Goal: Task Accomplishment & Management: Manage account settings

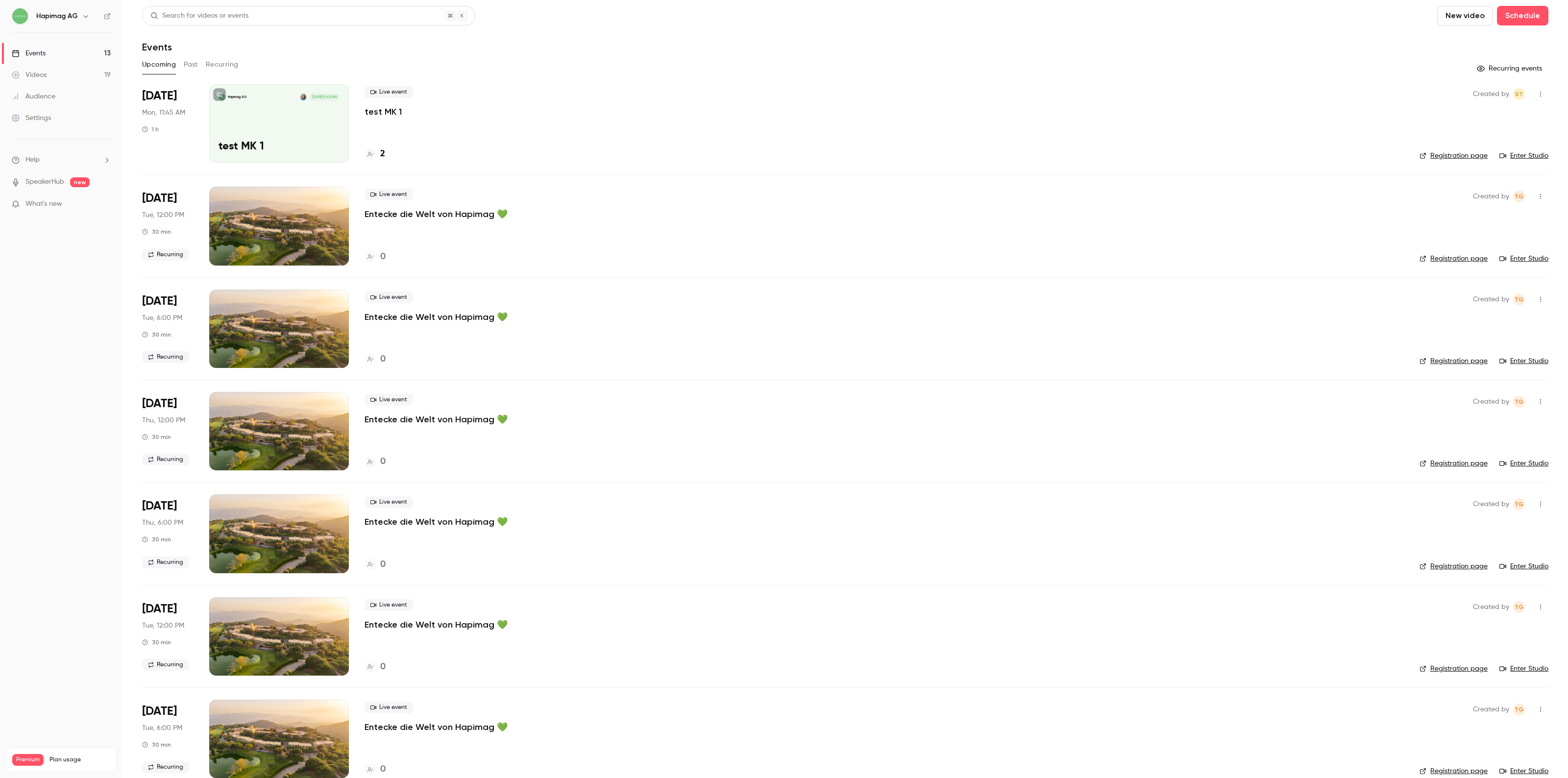
click at [41, 116] on div "Settings" at bounding box center [31, 118] width 39 height 10
click at [197, 61] on div "Upcoming Past Recurring" at bounding box center [845, 65] width 1406 height 16
click at [190, 62] on button "Past" at bounding box center [191, 65] width 14 height 16
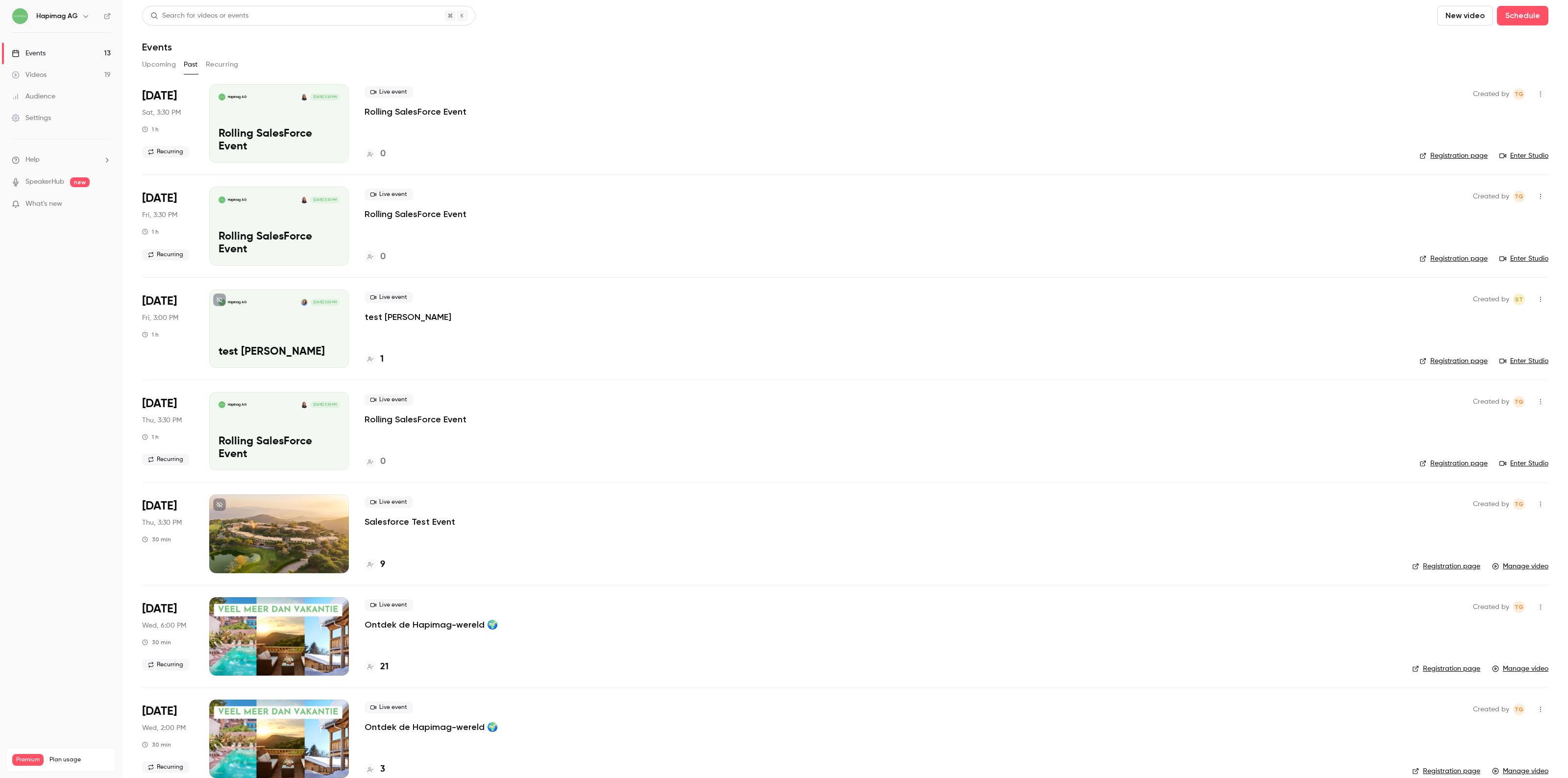
click at [273, 533] on div at bounding box center [279, 533] width 139 height 79
click at [148, 61] on button "Upcoming" at bounding box center [159, 65] width 34 height 16
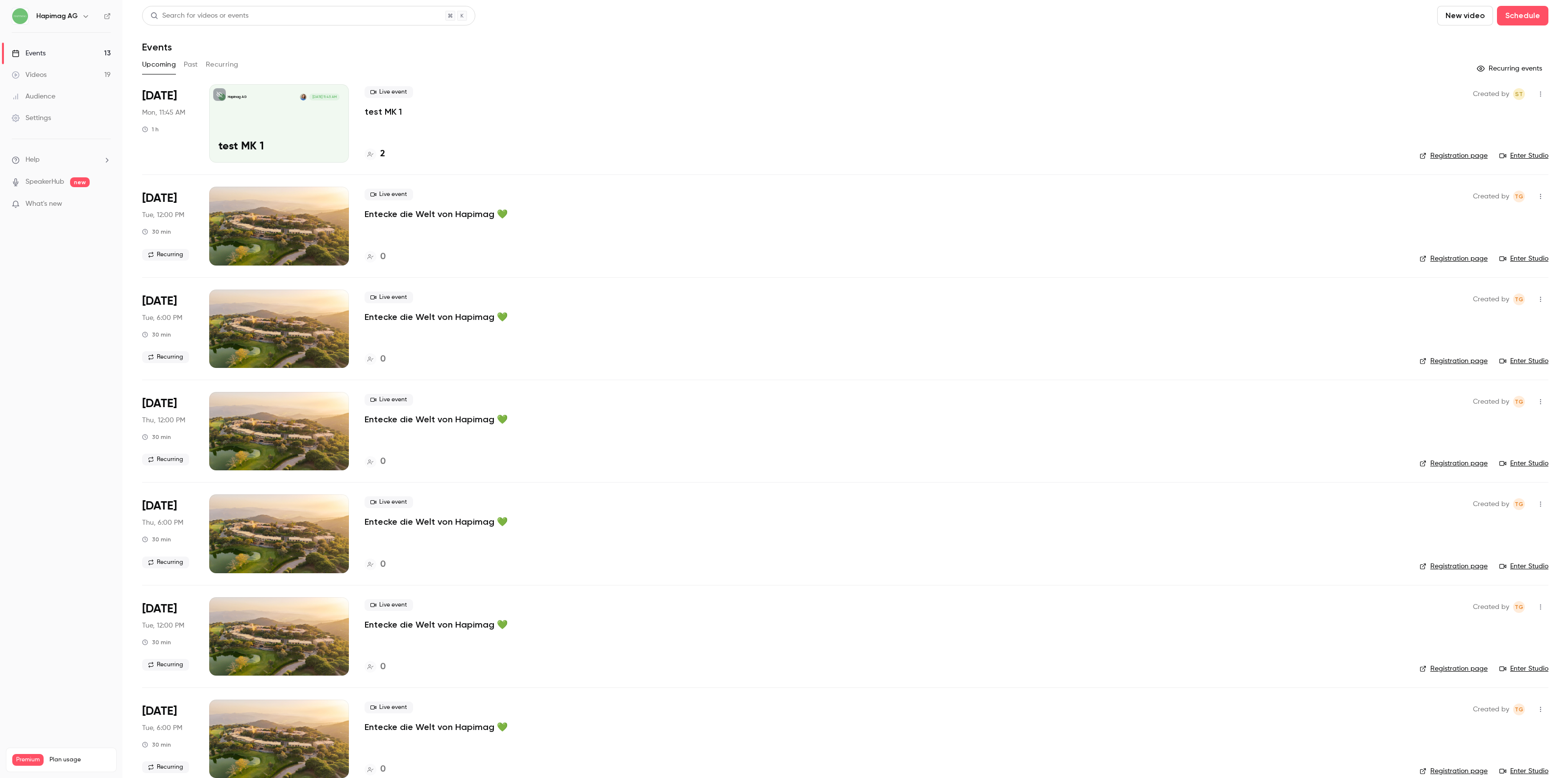
click at [295, 131] on div "Hapimag AG Oct 20, 11:45 AM test MK 1" at bounding box center [279, 123] width 139 height 79
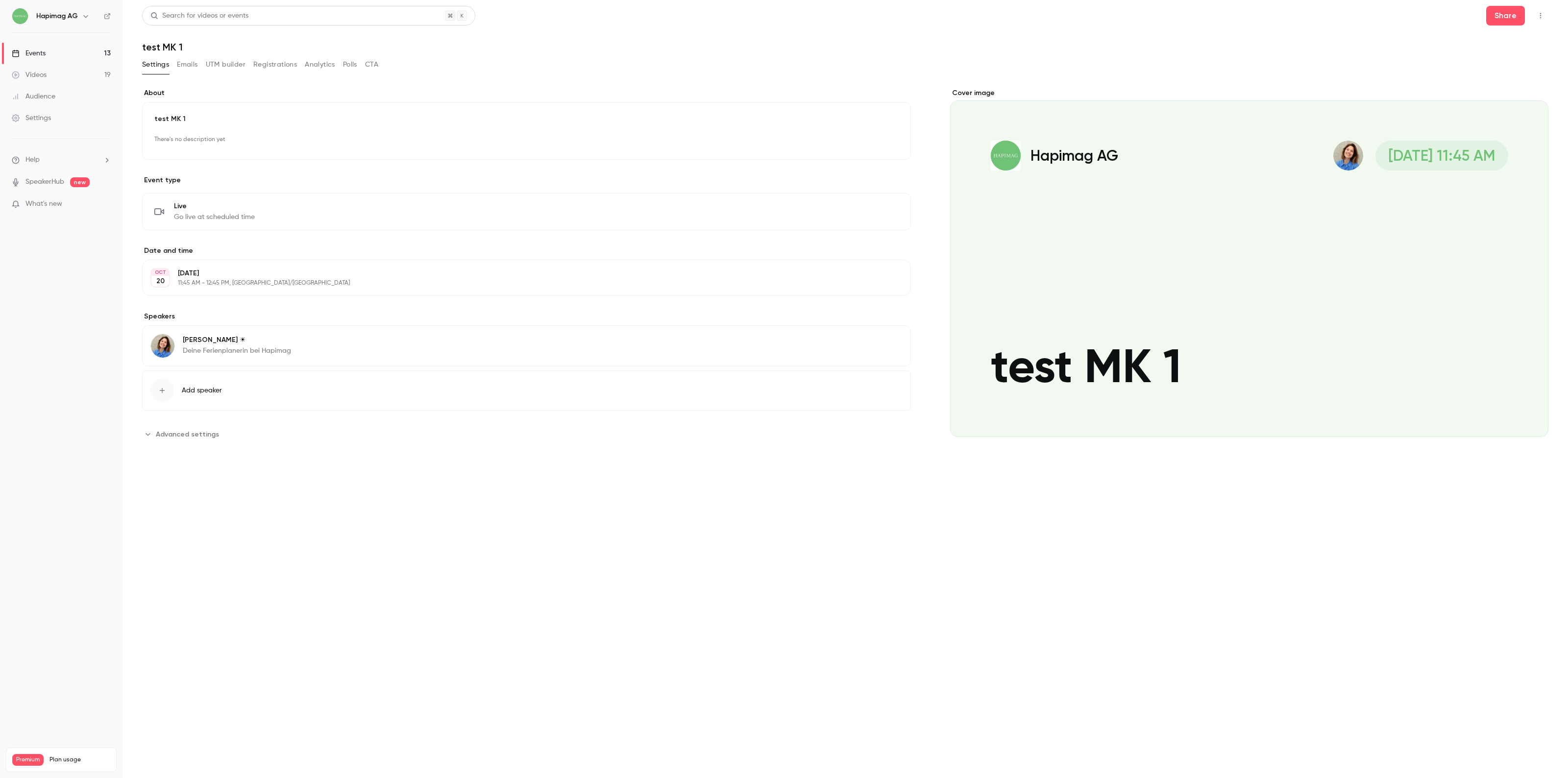
click at [49, 52] on link "Events 13" at bounding box center [61, 53] width 122 height 21
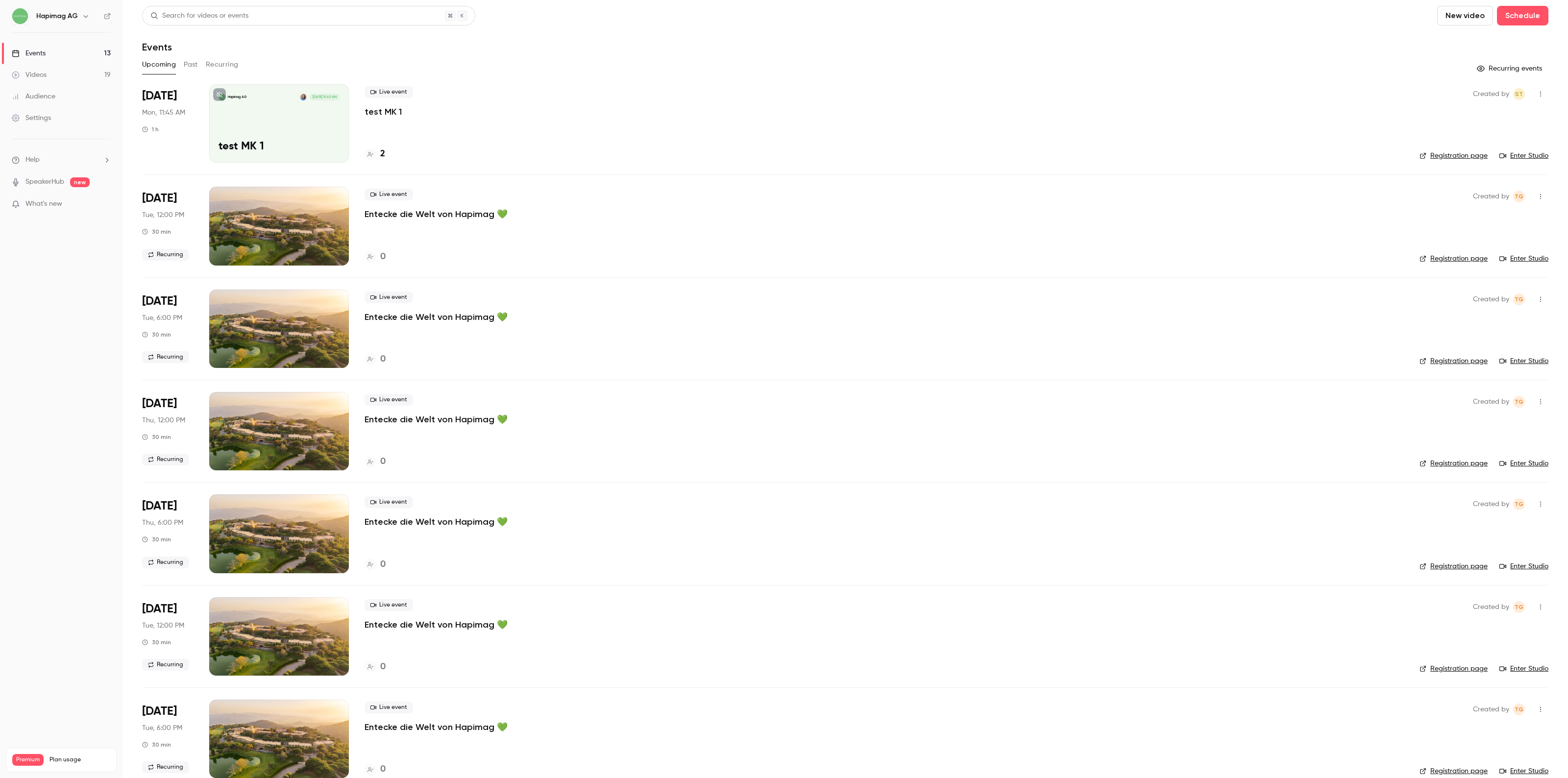
click at [1439, 156] on link "Registration page" at bounding box center [1454, 156] width 68 height 10
click at [45, 55] on div "Events" at bounding box center [29, 54] width 34 height 10
click at [37, 117] on div "Settings" at bounding box center [31, 118] width 39 height 10
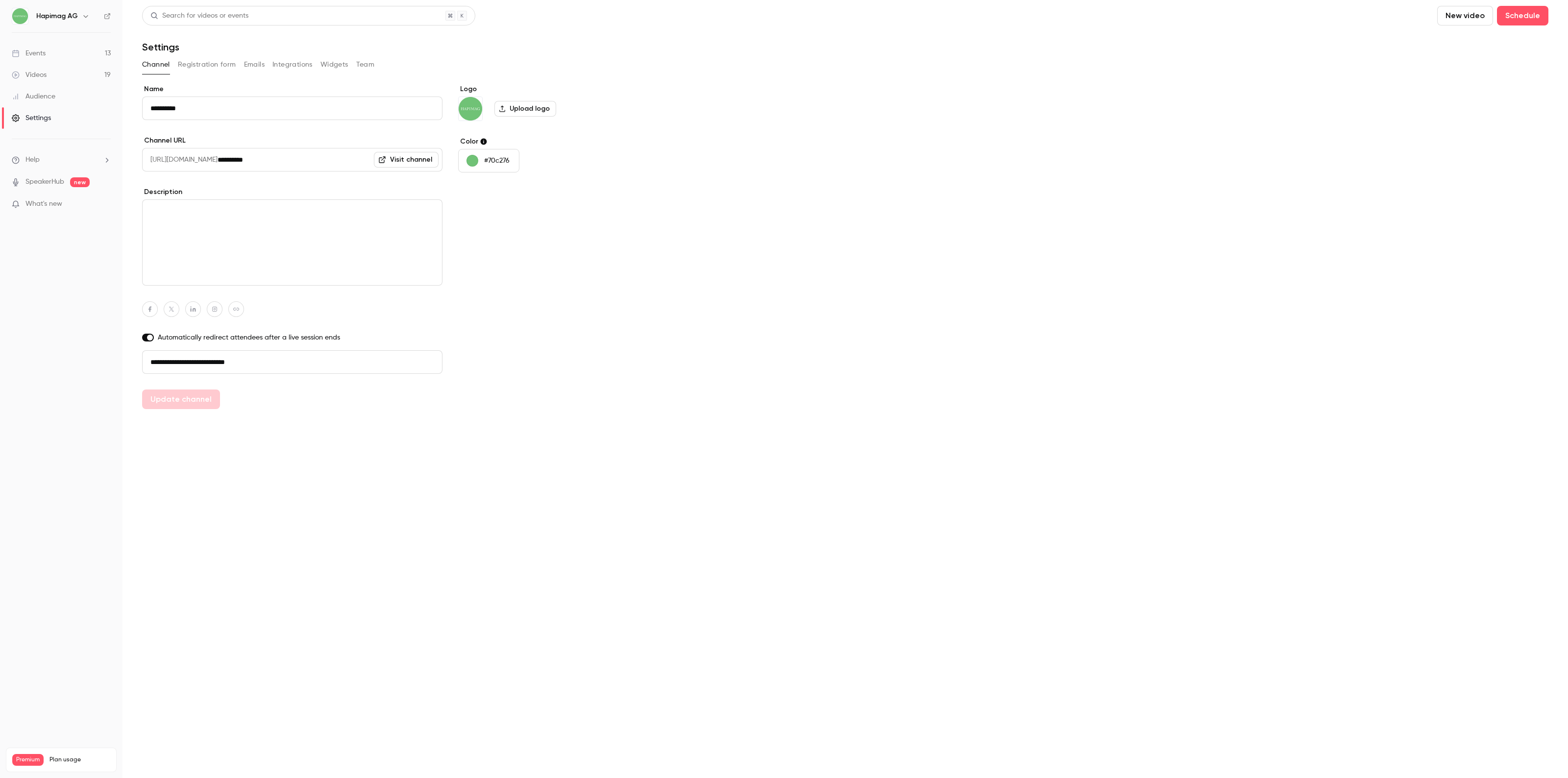
drag, startPoint x: 311, startPoint y: 67, endPoint x: 282, endPoint y: 69, distance: 29.1
click at [294, 69] on button "Integrations" at bounding box center [293, 65] width 40 height 16
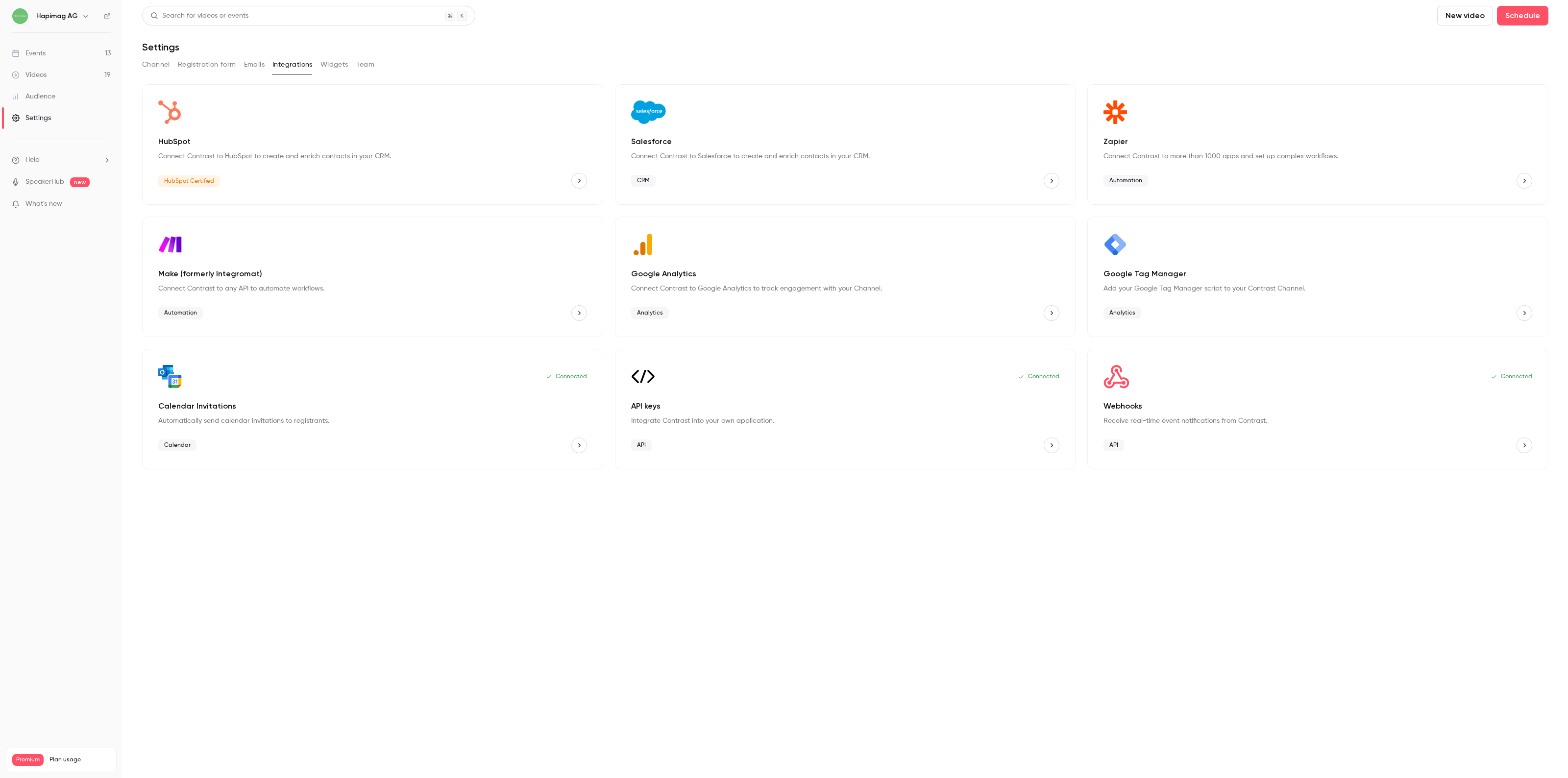
click at [1160, 398] on div "Connected Webhooks Receive real-time event notifications from Contrast. API" at bounding box center [1318, 409] width 461 height 121
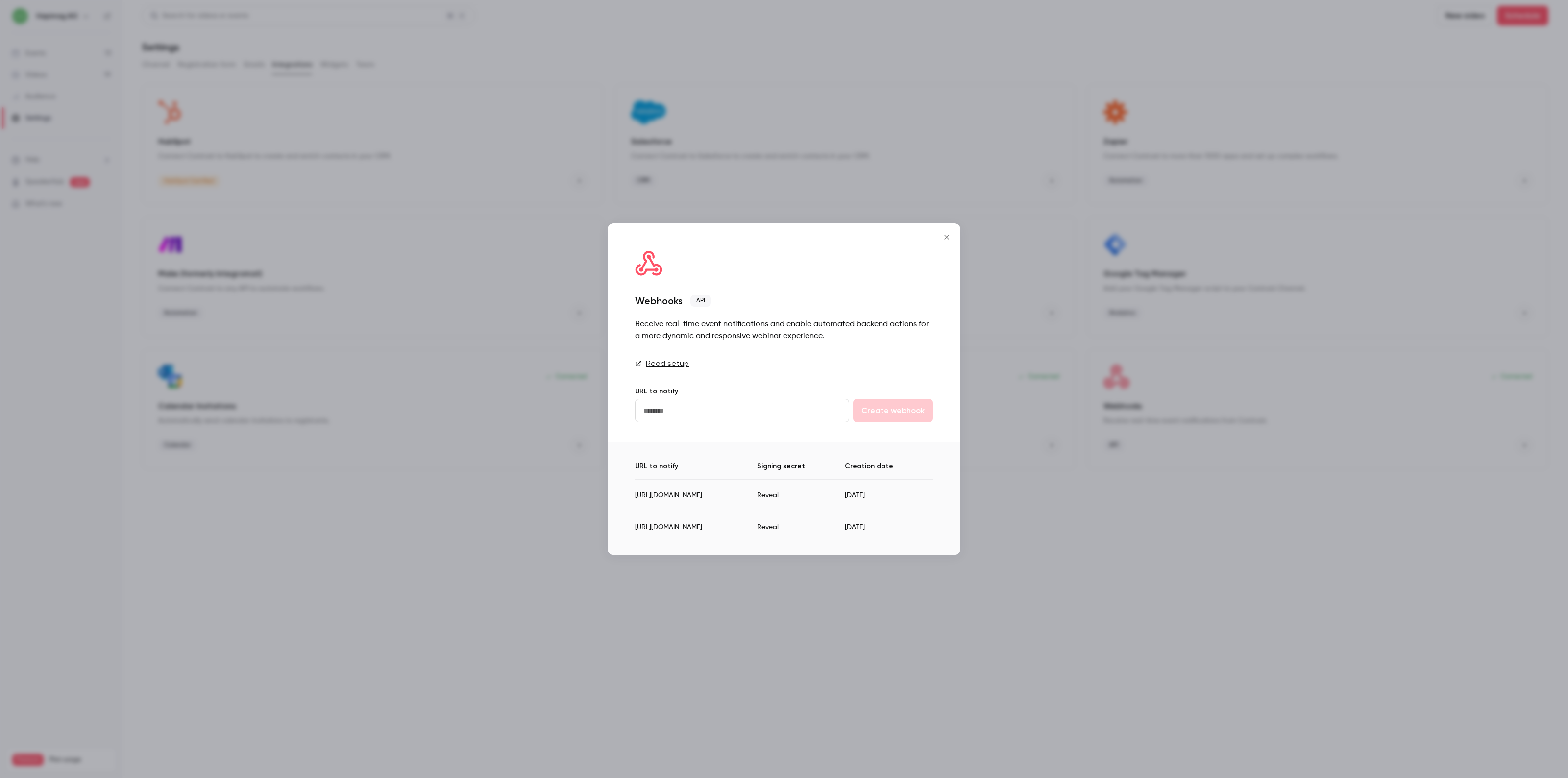
click at [923, 493] on icon "https://hapimagag--uat.sandbox.my.site.com/services/apexrest/contrast/webhook/" at bounding box center [925, 496] width 6 height 6
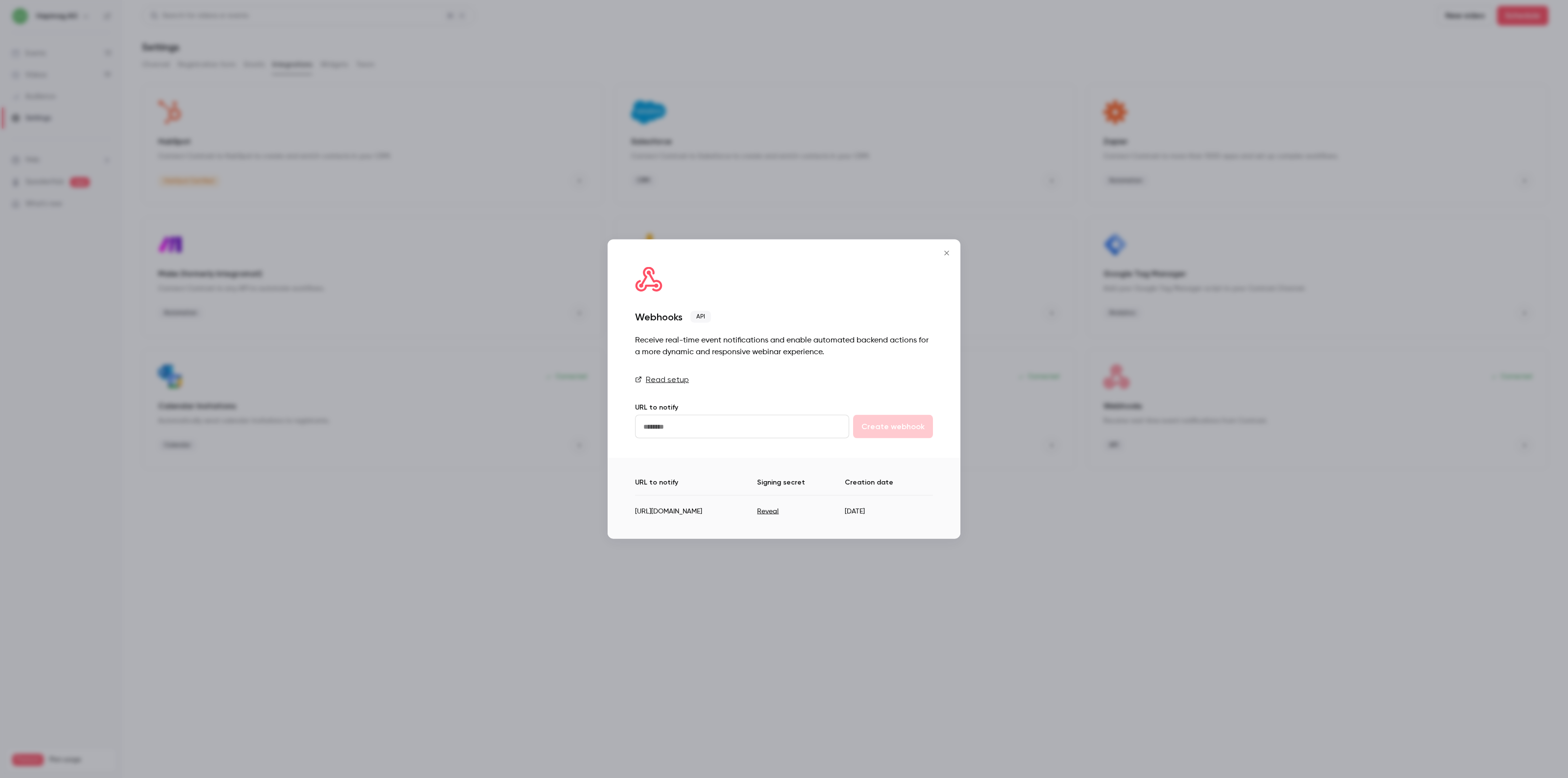
click at [950, 250] on icon "Close" at bounding box center [947, 253] width 12 height 8
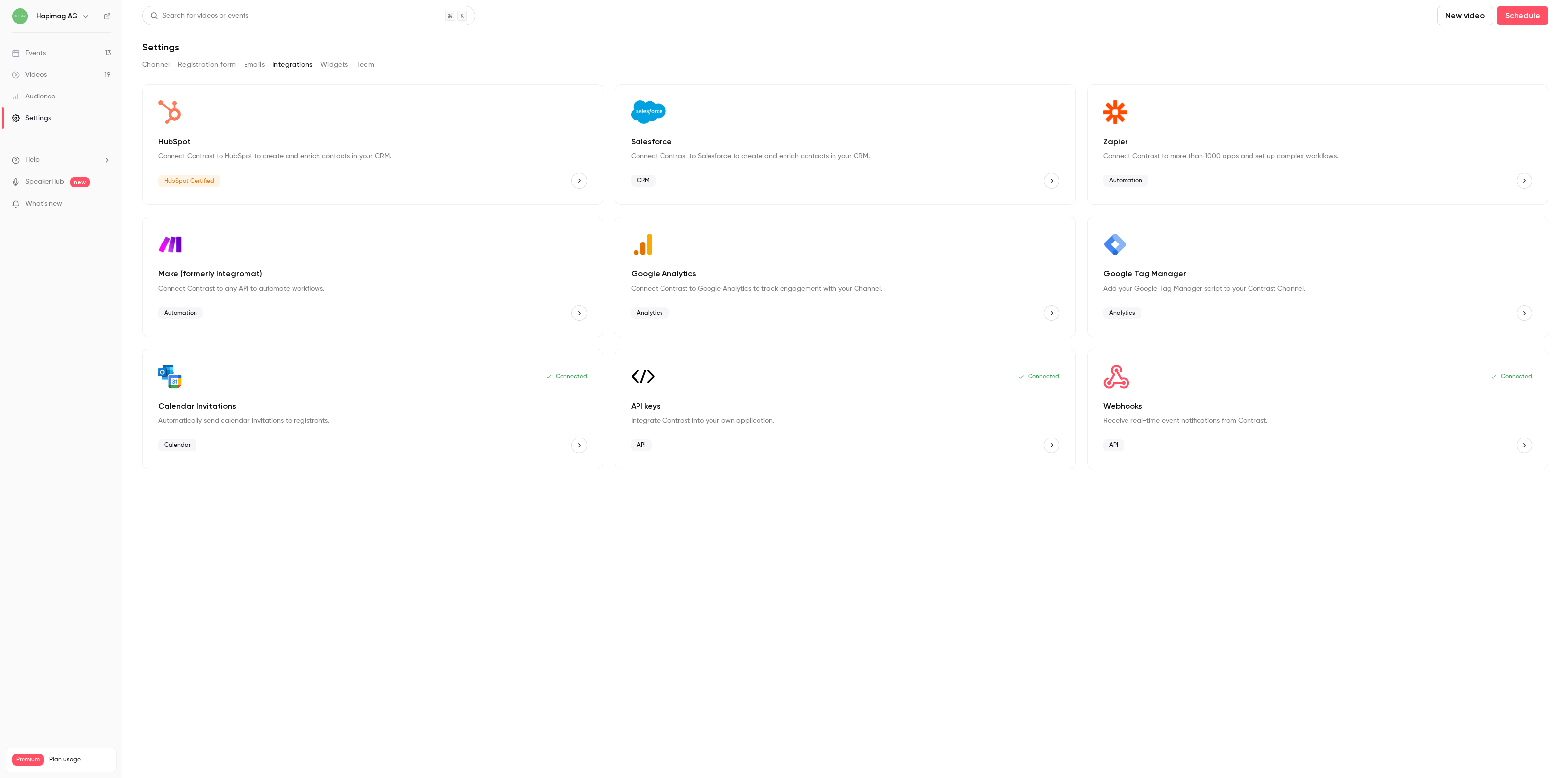
click at [994, 580] on main "Search for videos or events New video Schedule Settings Channel Registration fo…" at bounding box center [845, 389] width 1446 height 778
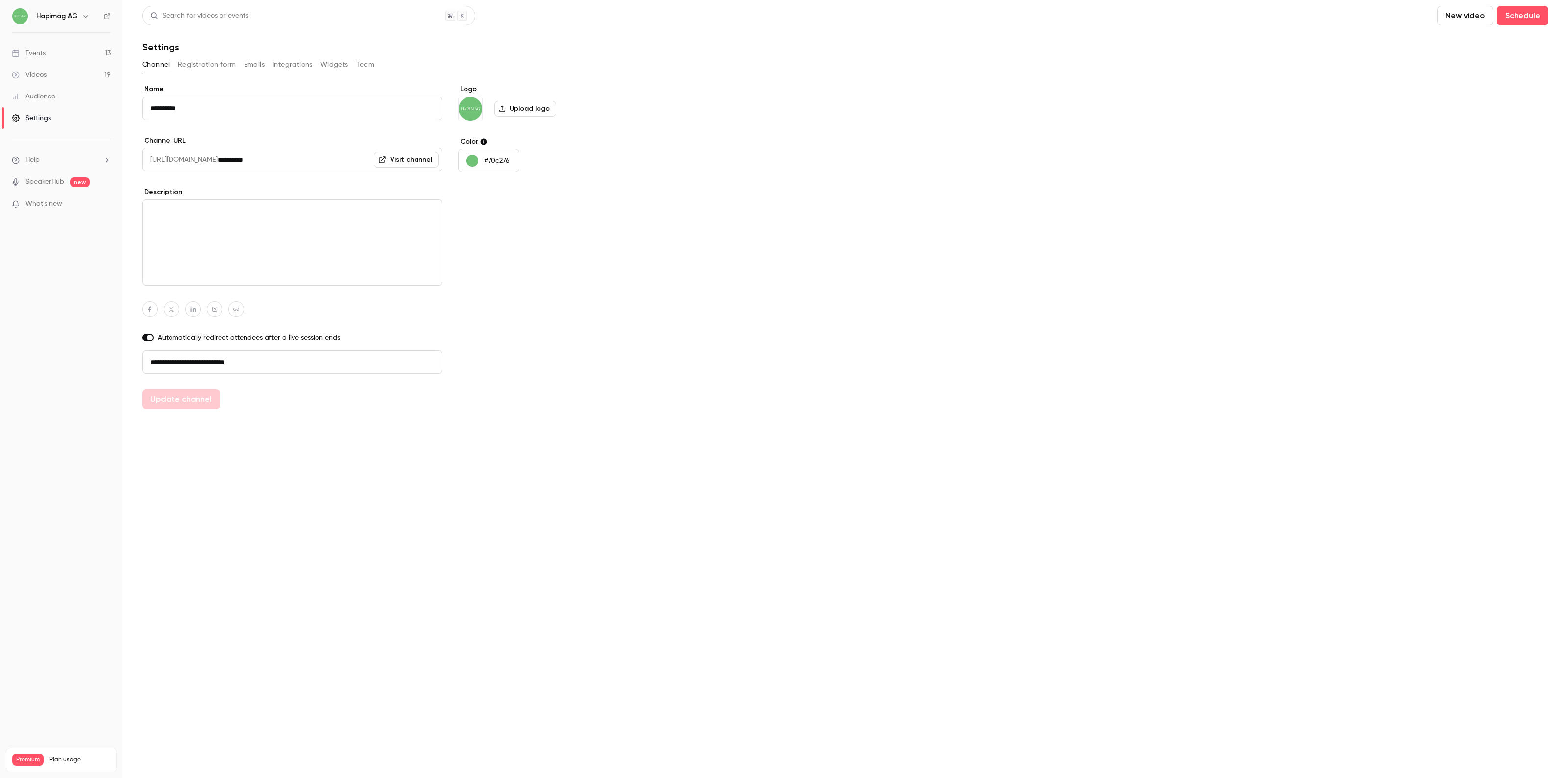
click at [295, 59] on button "Integrations" at bounding box center [293, 65] width 40 height 16
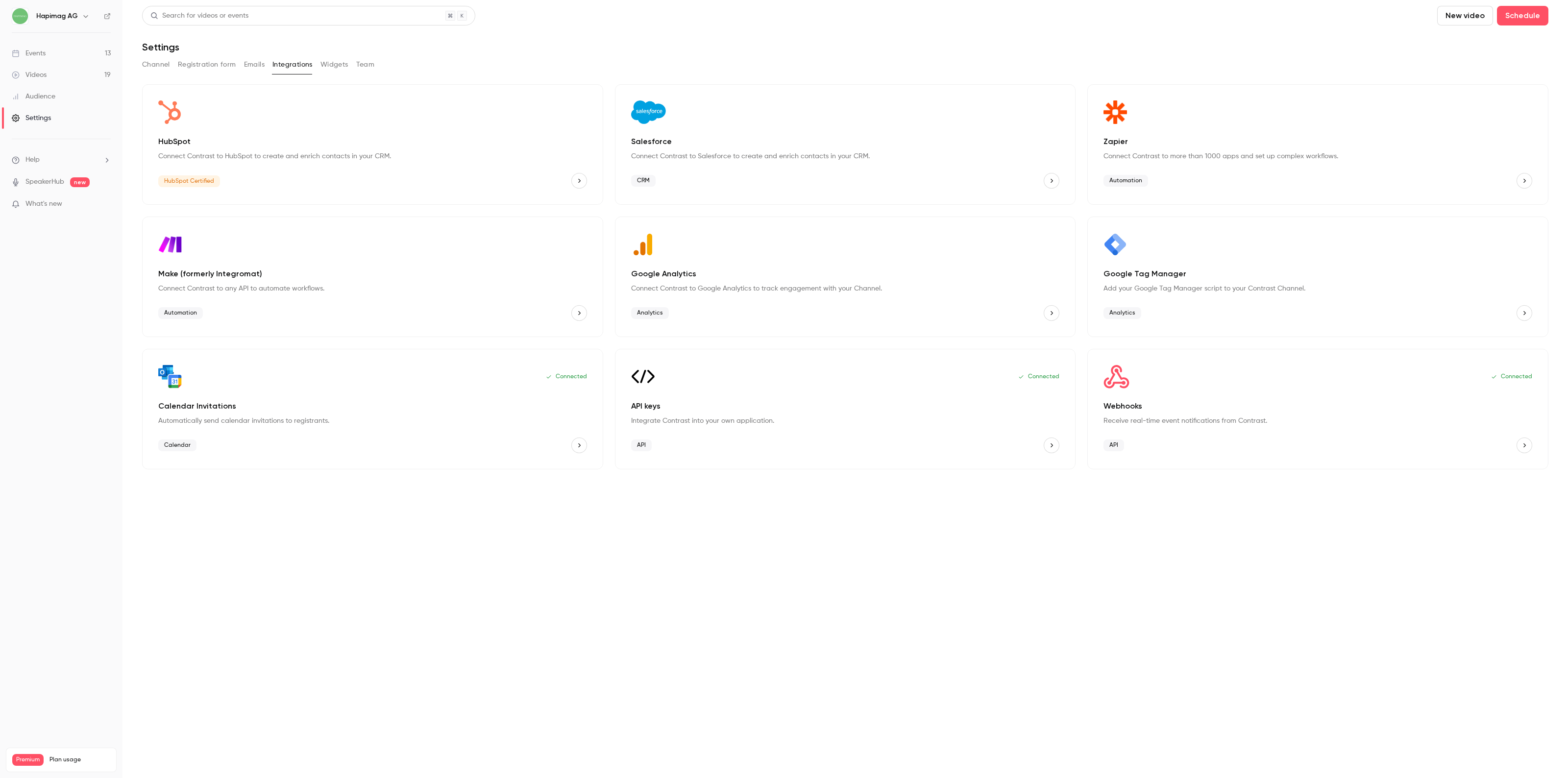
click at [1127, 383] on img "Webhooks" at bounding box center [1116, 377] width 26 height 24
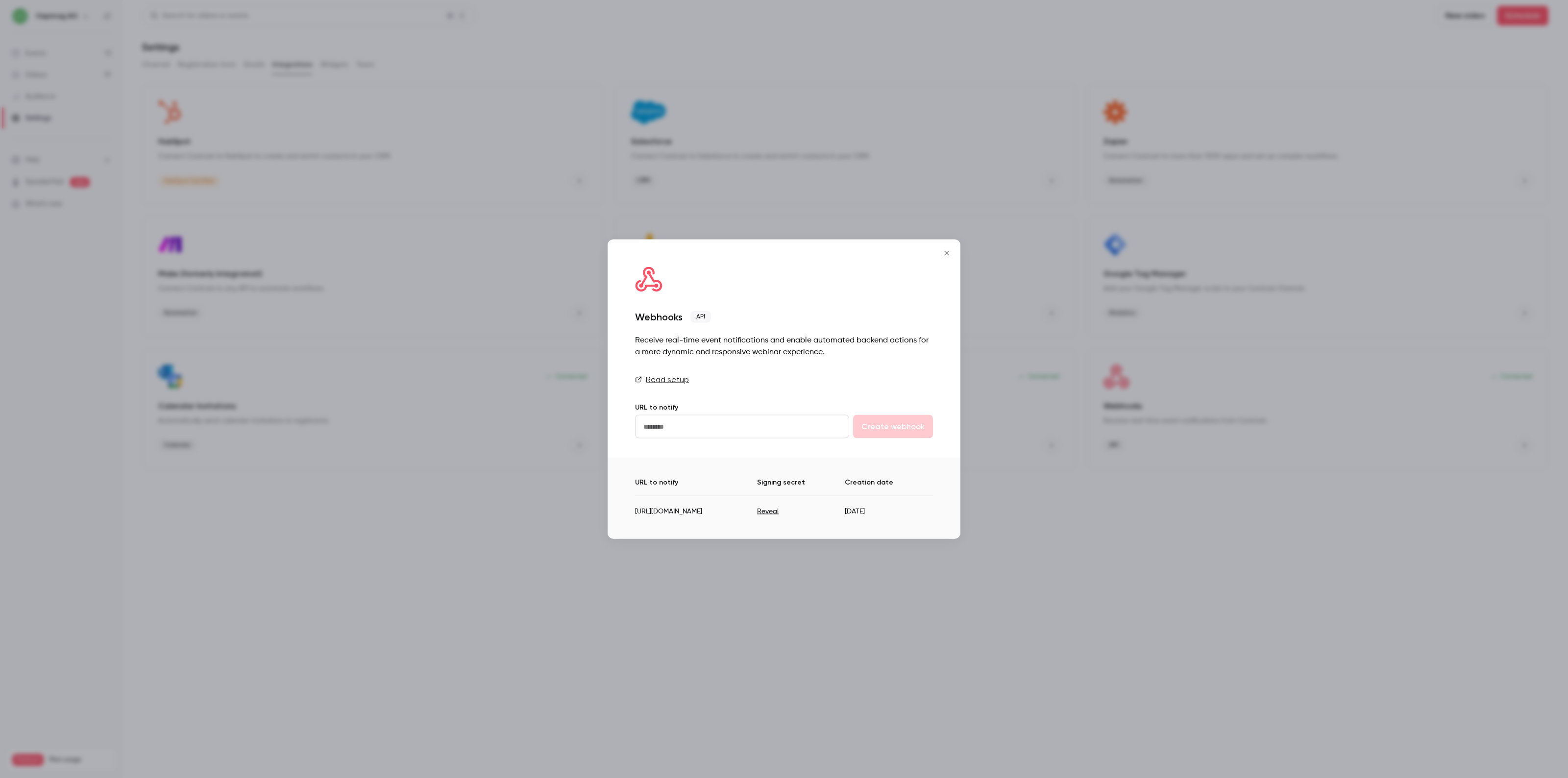
click at [779, 510] on button "Reveal" at bounding box center [768, 511] width 21 height 10
click at [856, 510] on td "aKc1BWV3GG83ScWm" at bounding box center [799, 507] width 114 height 24
click at [677, 430] on input "url" at bounding box center [742, 427] width 214 height 24
drag, startPoint x: 842, startPoint y: 523, endPoint x: 668, endPoint y: 524, distance: 174.0
click at [668, 524] on div "URL to notify Signing secret Creation date [URL][DOMAIN_NAME] aKc1BWV3GG83ScWm …" at bounding box center [784, 499] width 353 height 81
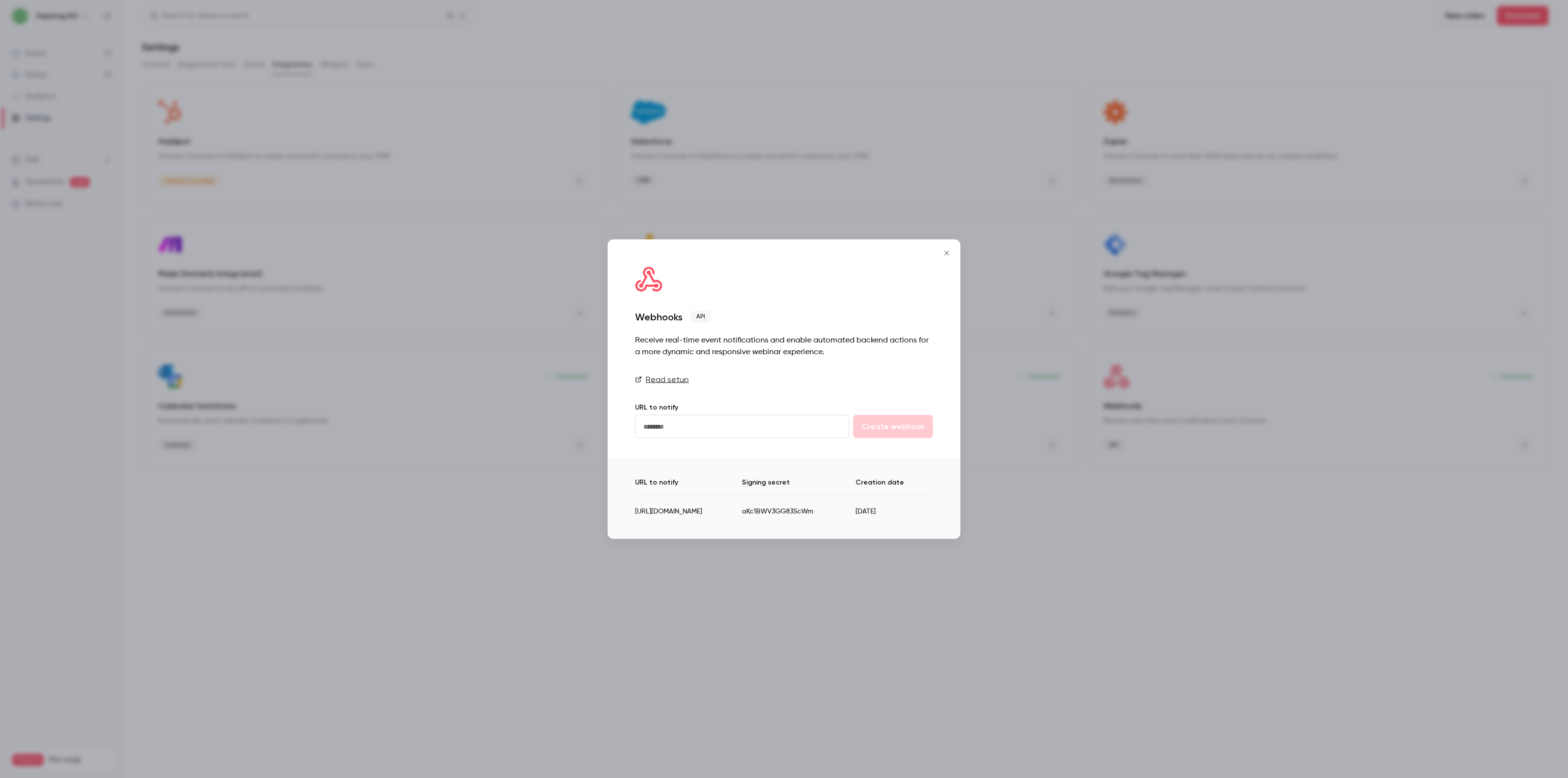
click at [656, 526] on div "URL to notify Signing secret Creation date [URL][DOMAIN_NAME] aKc1BWV3GG83ScWm …" at bounding box center [784, 499] width 353 height 81
drag, startPoint x: 634, startPoint y: 508, endPoint x: 737, endPoint y: 512, distance: 103.1
click at [737, 512] on div "URL to notify Signing secret Creation date [URL][DOMAIN_NAME] aKc1BWV3GG83ScWm …" at bounding box center [784, 499] width 353 height 81
click at [737, 514] on td "[URL][DOMAIN_NAME]" at bounding box center [688, 507] width 107 height 24
drag, startPoint x: 636, startPoint y: 506, endPoint x: 841, endPoint y: 516, distance: 205.2
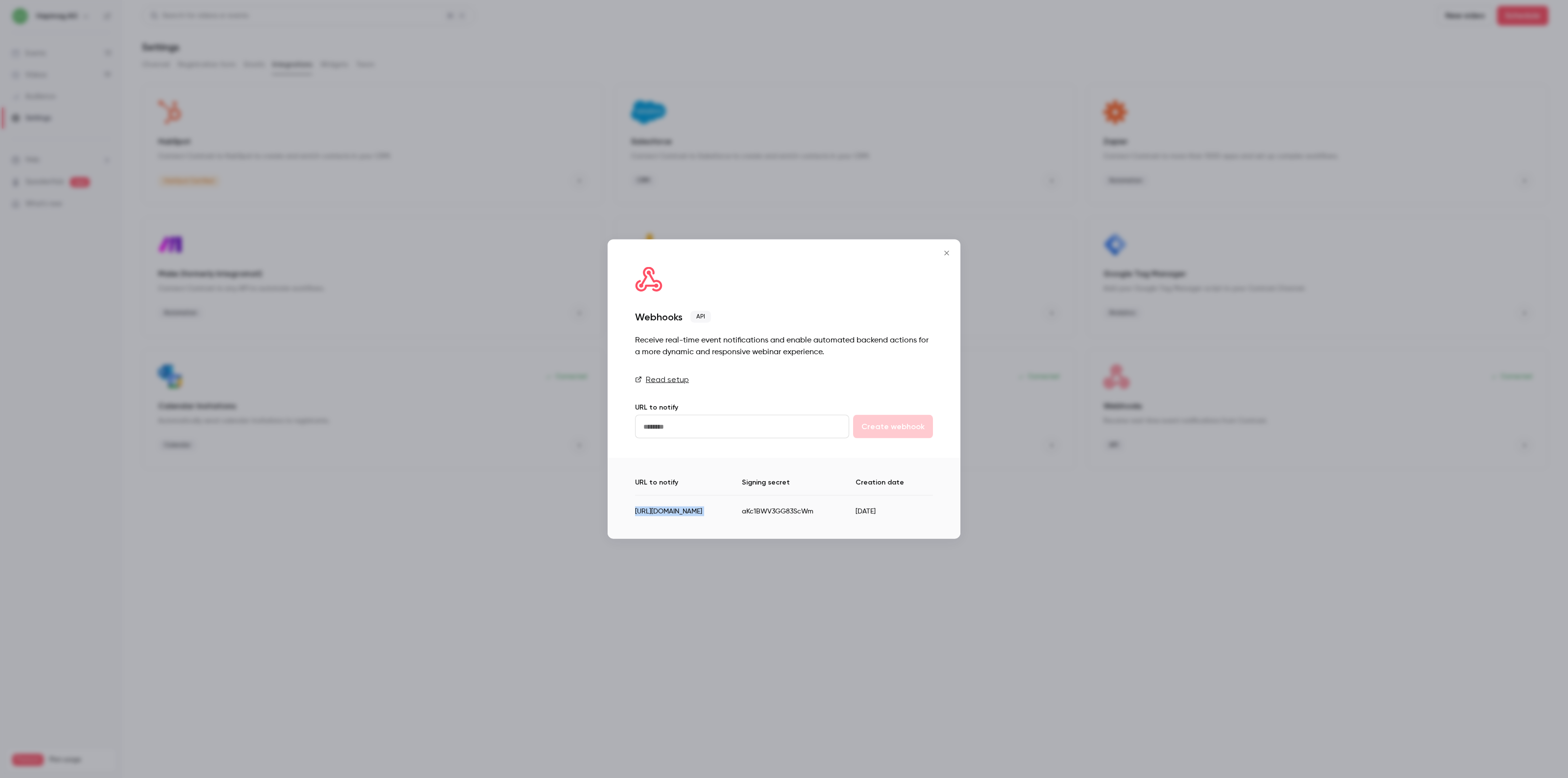
click at [841, 516] on tr "[URL][DOMAIN_NAME] aKc1BWV3GG83ScWm [DATE]" at bounding box center [783, 507] width 298 height 24
copy td "[URL][DOMAIN_NAME]"
click at [695, 416] on input "url" at bounding box center [742, 427] width 214 height 24
paste input "**********"
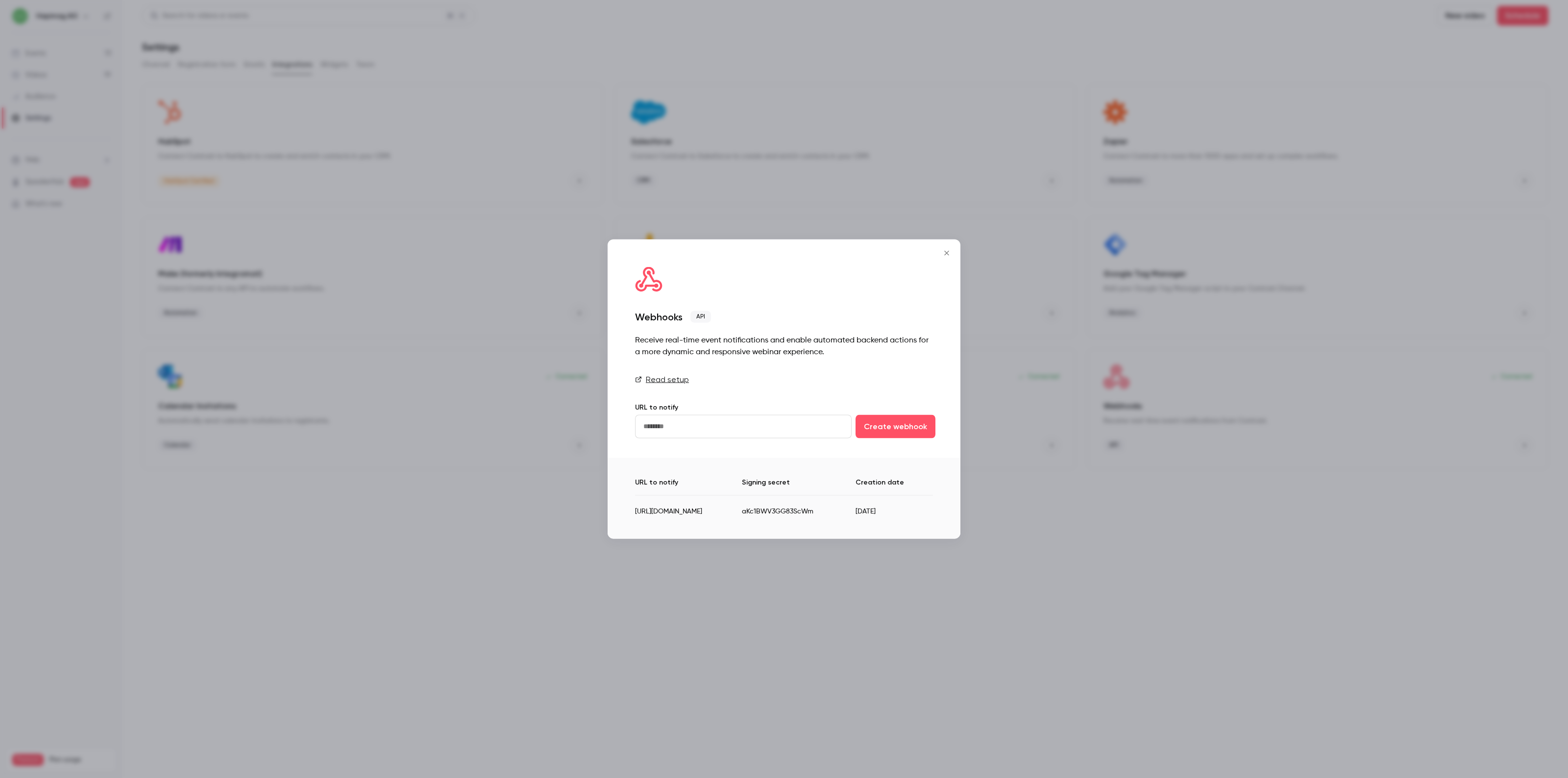
click at [726, 435] on input "**********" at bounding box center [743, 427] width 217 height 24
drag, startPoint x: 673, startPoint y: 421, endPoint x: 572, endPoint y: 418, distance: 101.0
click at [572, 418] on div "**********" at bounding box center [784, 389] width 1568 height 778
click at [738, 420] on input "**********" at bounding box center [743, 427] width 217 height 24
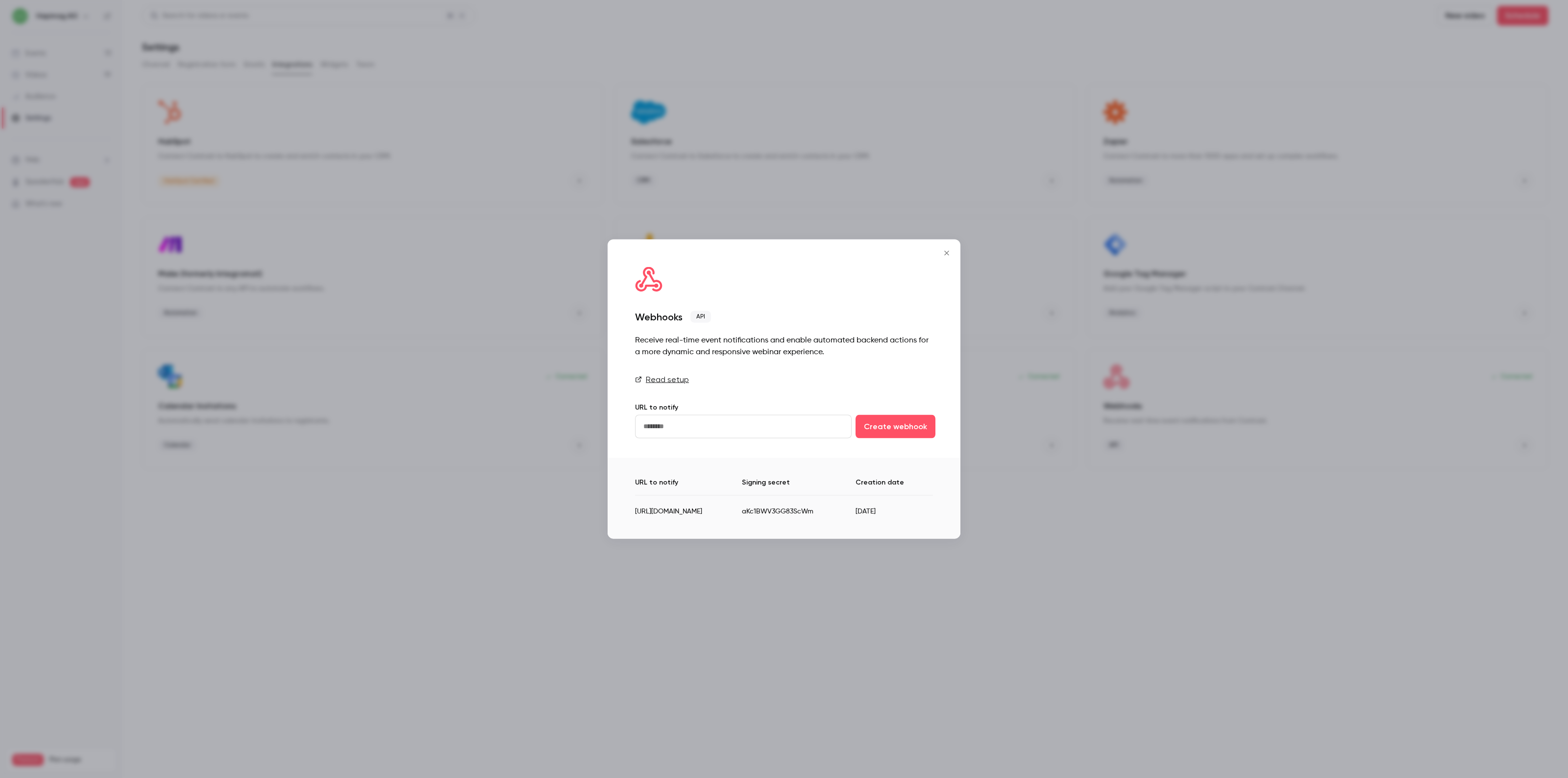
click at [723, 422] on input "**********" at bounding box center [743, 427] width 217 height 24
drag, startPoint x: 791, startPoint y: 433, endPoint x: 876, endPoint y: 440, distance: 85.3
click at [876, 440] on div "**********" at bounding box center [784, 349] width 353 height 219
type input "**********"
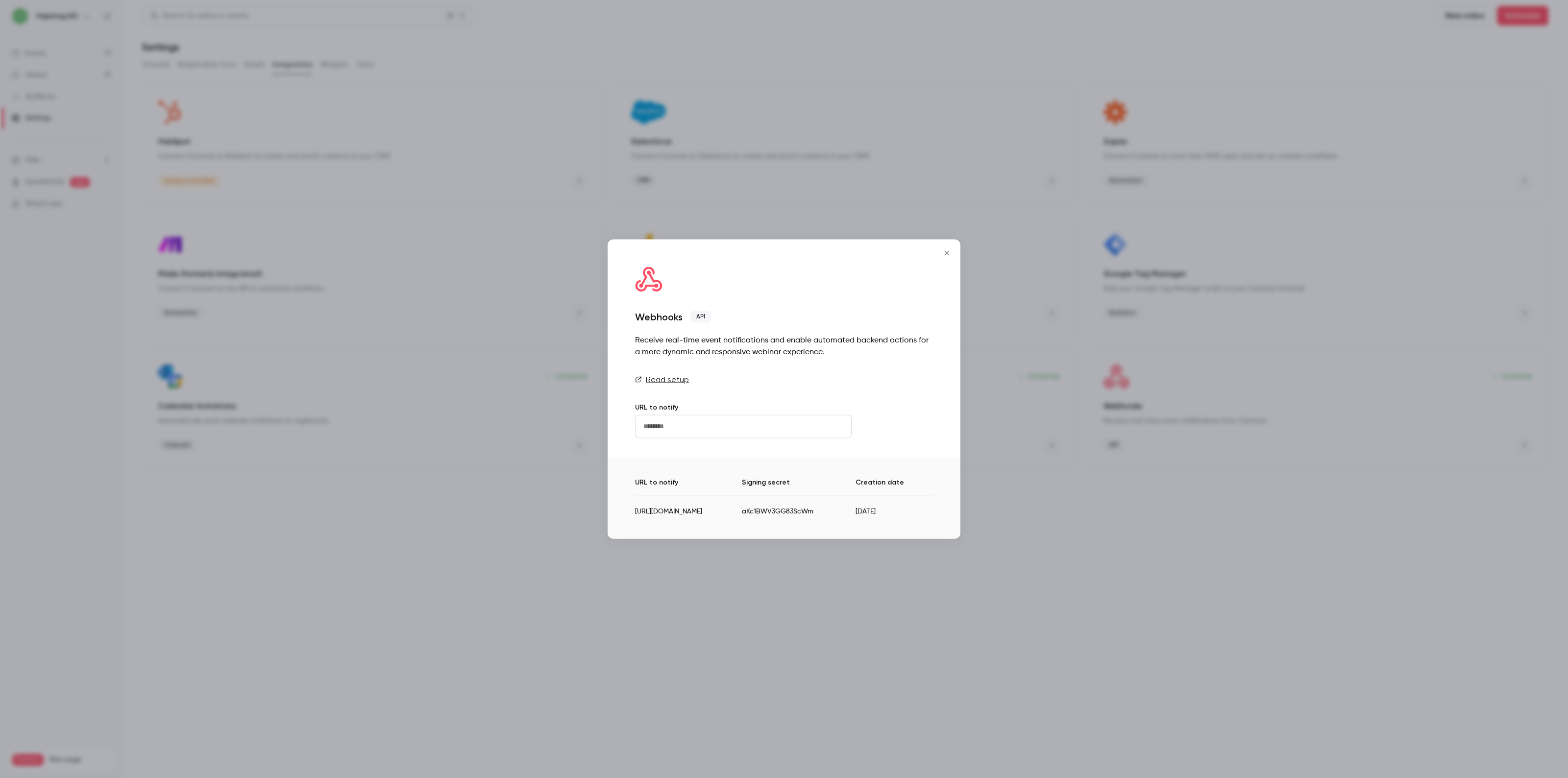
scroll to position [0, 0]
click at [886, 422] on button "Create webhook" at bounding box center [895, 427] width 80 height 24
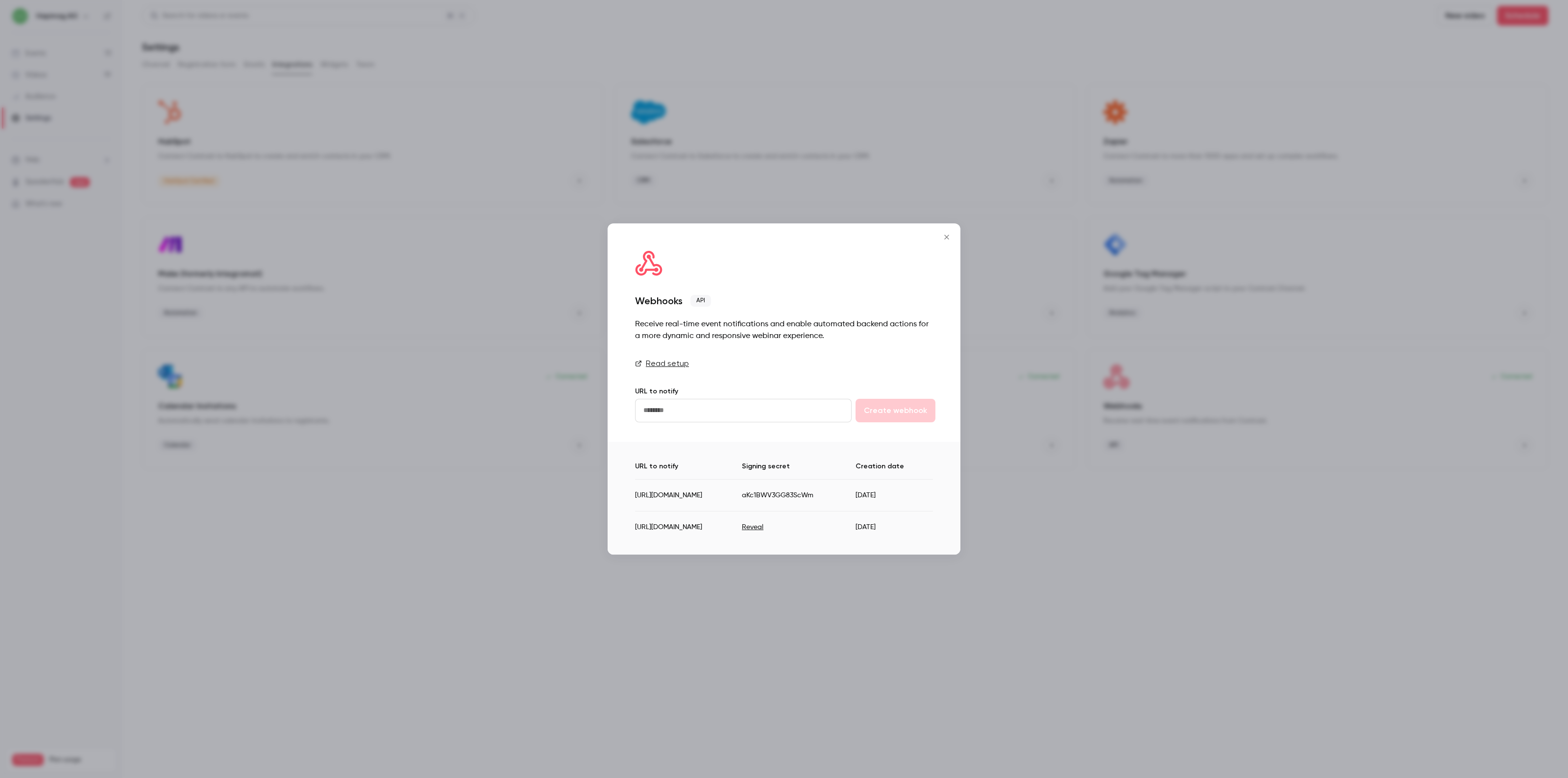
click at [763, 526] on button "Reveal" at bounding box center [752, 527] width 21 height 10
click at [856, 525] on td "yLRShP8msTfQMJJJ" at bounding box center [799, 523] width 114 height 24
copy td "yLRShP8msTfQMJJJ"
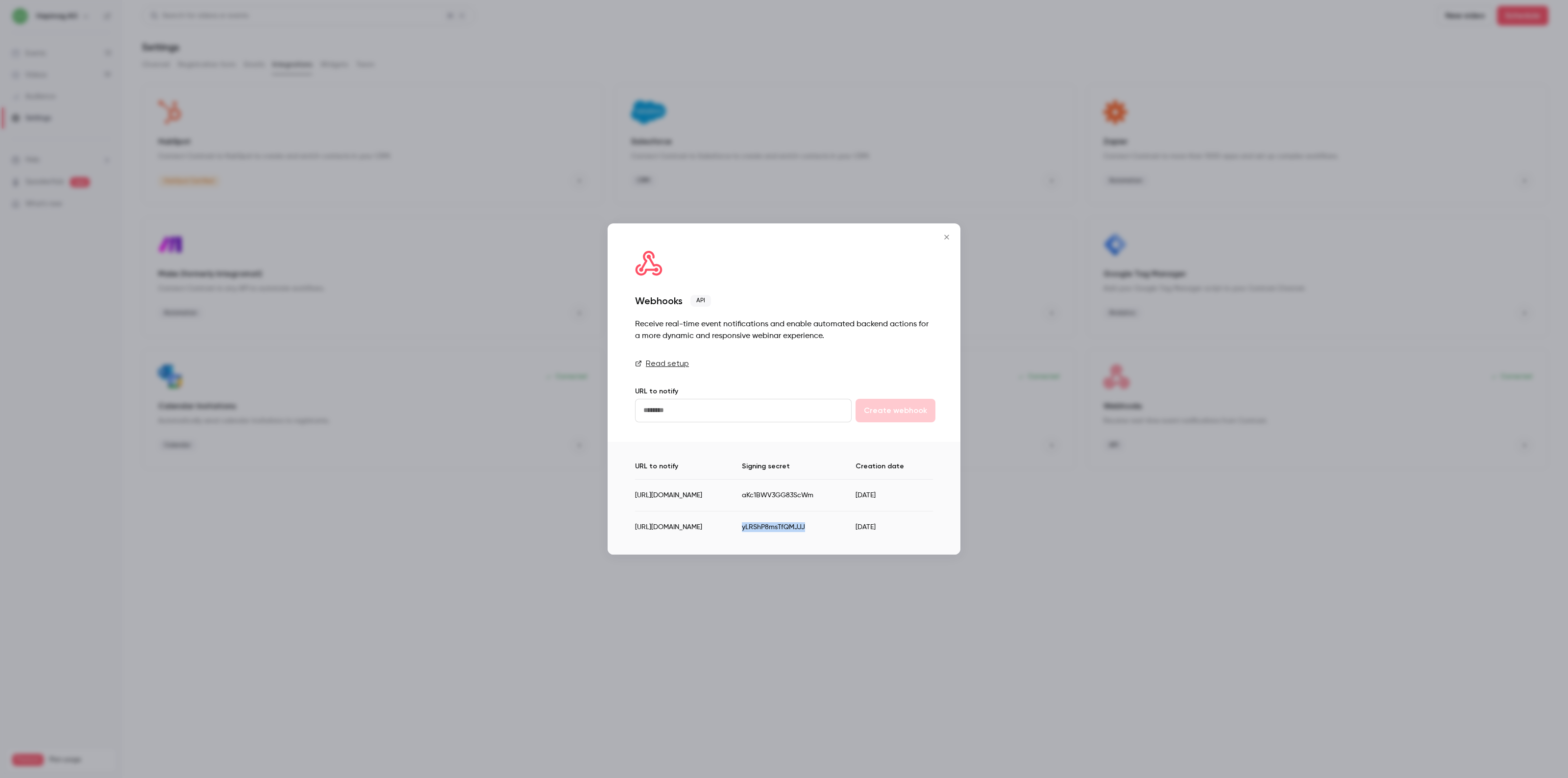
click at [950, 233] on icon "Close" at bounding box center [947, 237] width 12 height 8
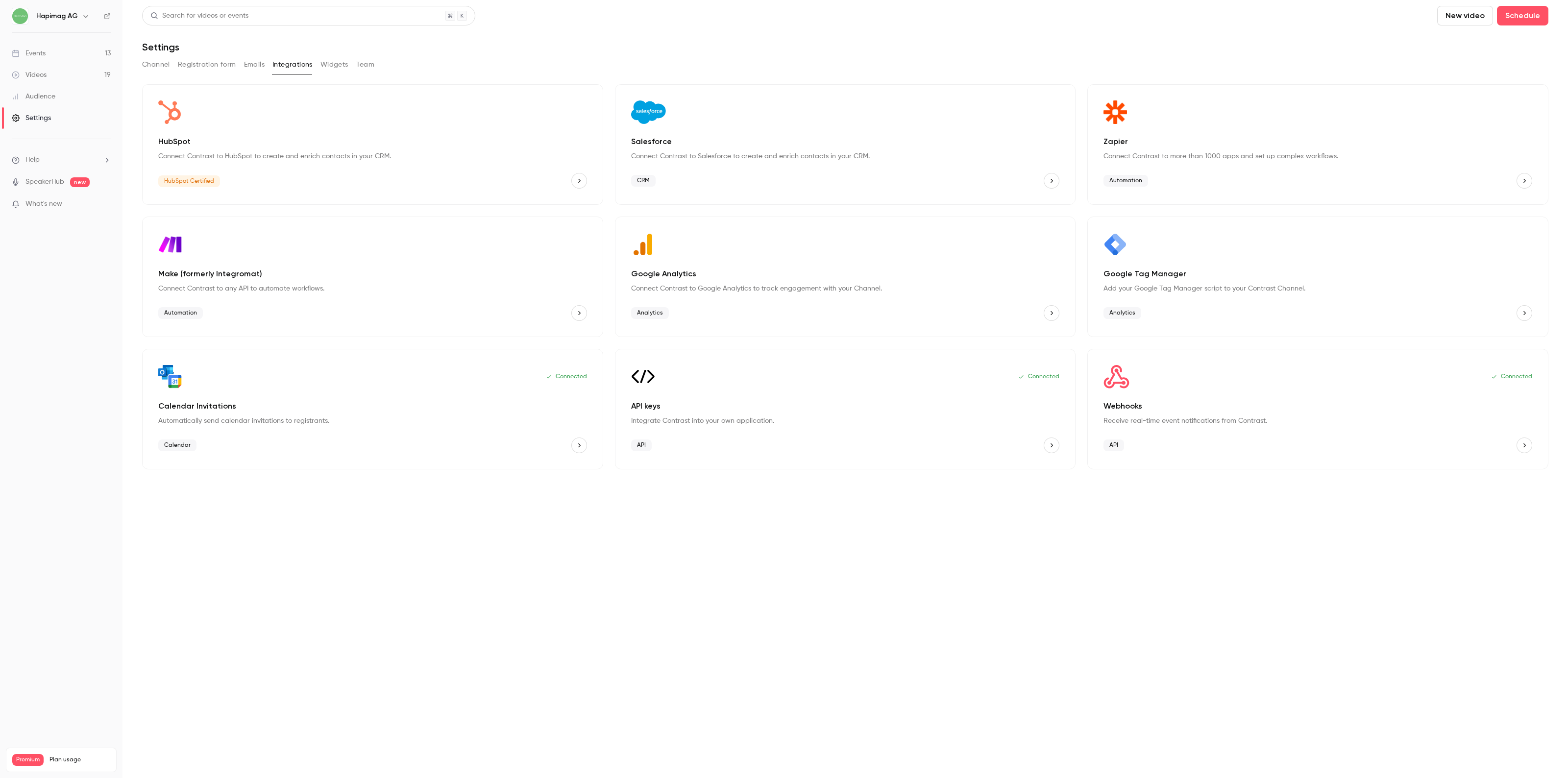
click at [743, 406] on p "API keys" at bounding box center [845, 406] width 429 height 12
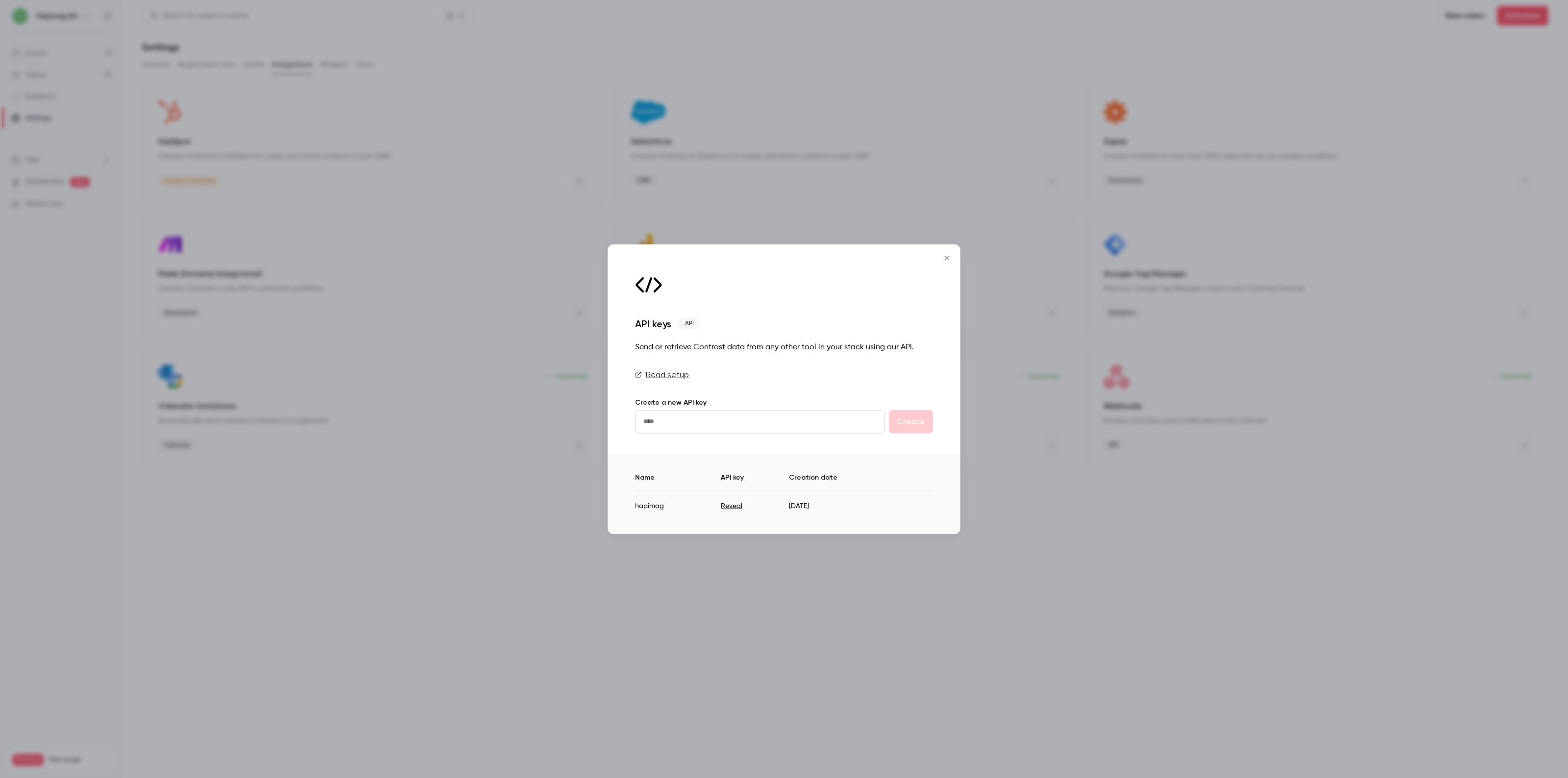
click at [725, 509] on button "Reveal" at bounding box center [731, 506] width 21 height 10
click at [755, 506] on td "4SJMhtxzJc5Eyx3ajzBzB3F1RqY35BEG" at bounding box center [769, 502] width 181 height 24
copy td "4SJMhtxzJc5Eyx3ajzBzB3F1RqY35BEG"
click at [947, 253] on button "Close" at bounding box center [947, 258] width 19 height 19
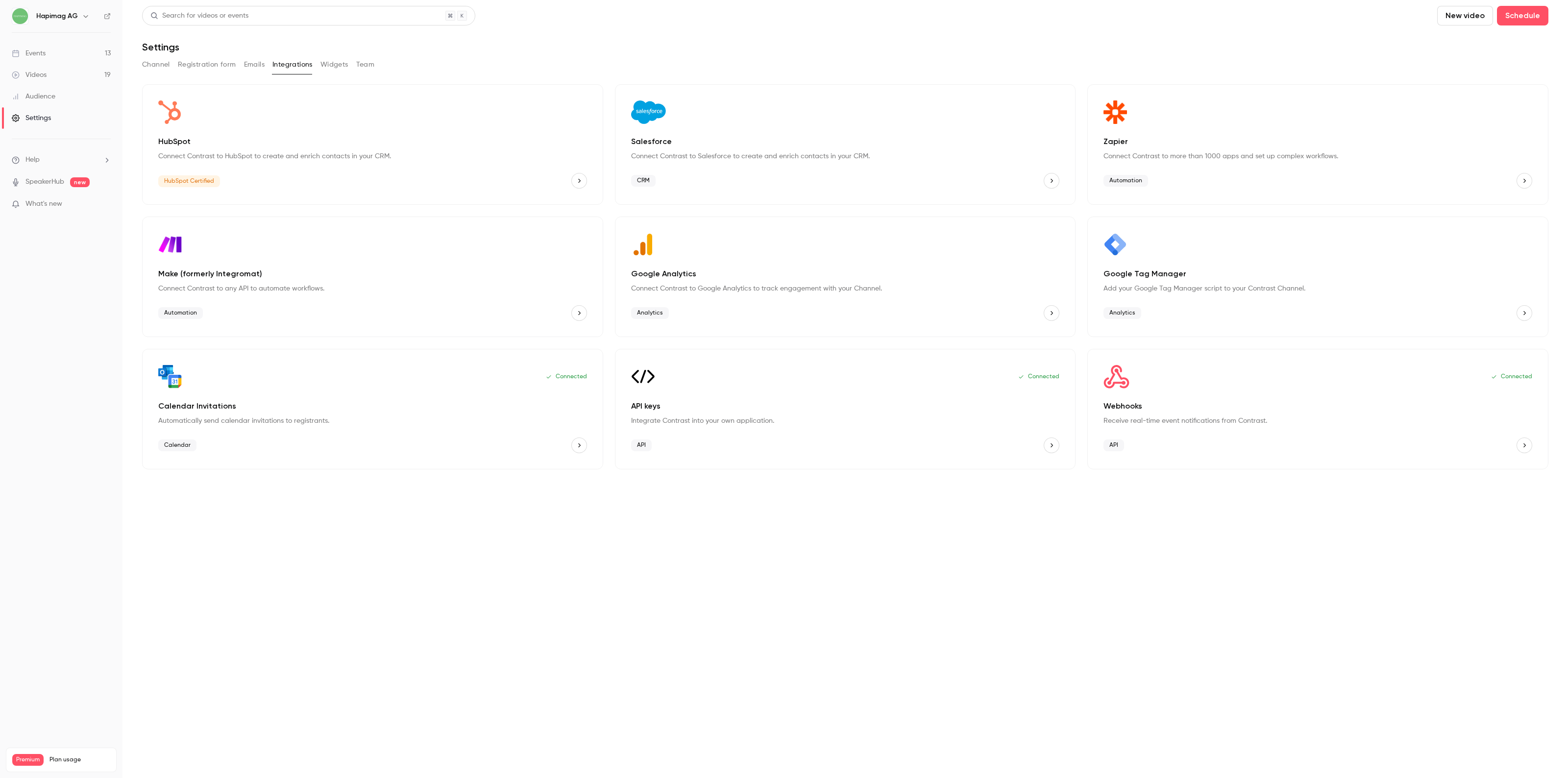
click at [1171, 404] on p "Webhooks" at bounding box center [1318, 406] width 429 height 12
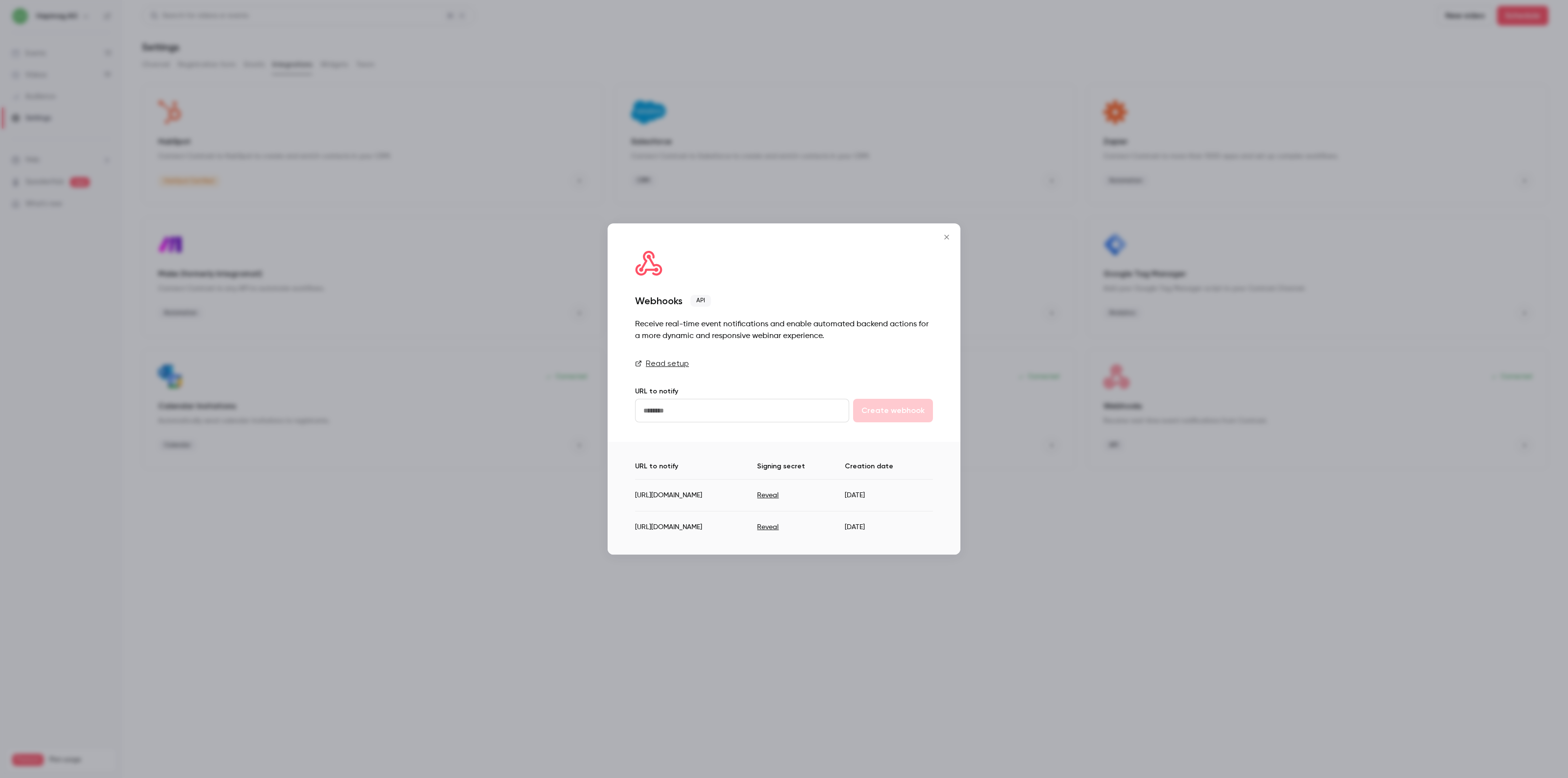
click at [687, 358] on link "Read setup" at bounding box center [783, 363] width 298 height 12
